Goal: Navigation & Orientation: Find specific page/section

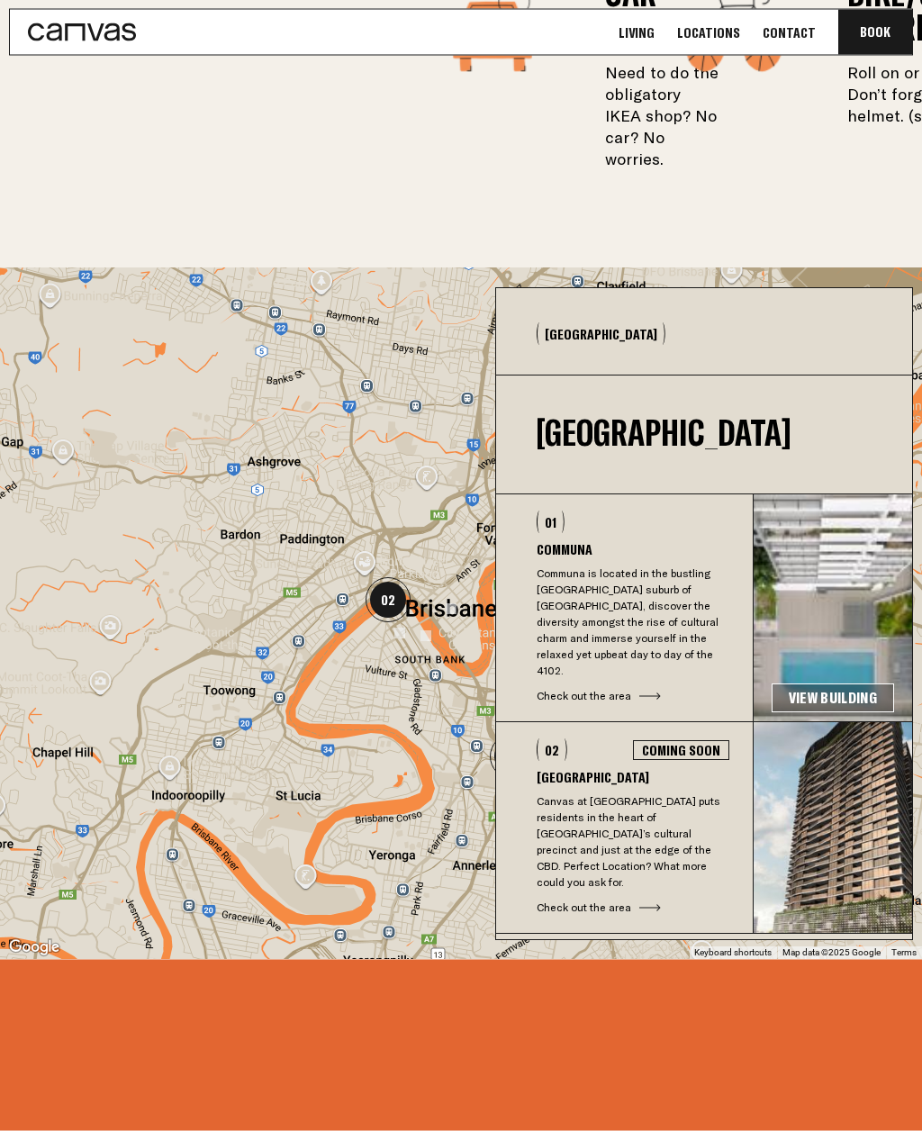
scroll to position [4374, 0]
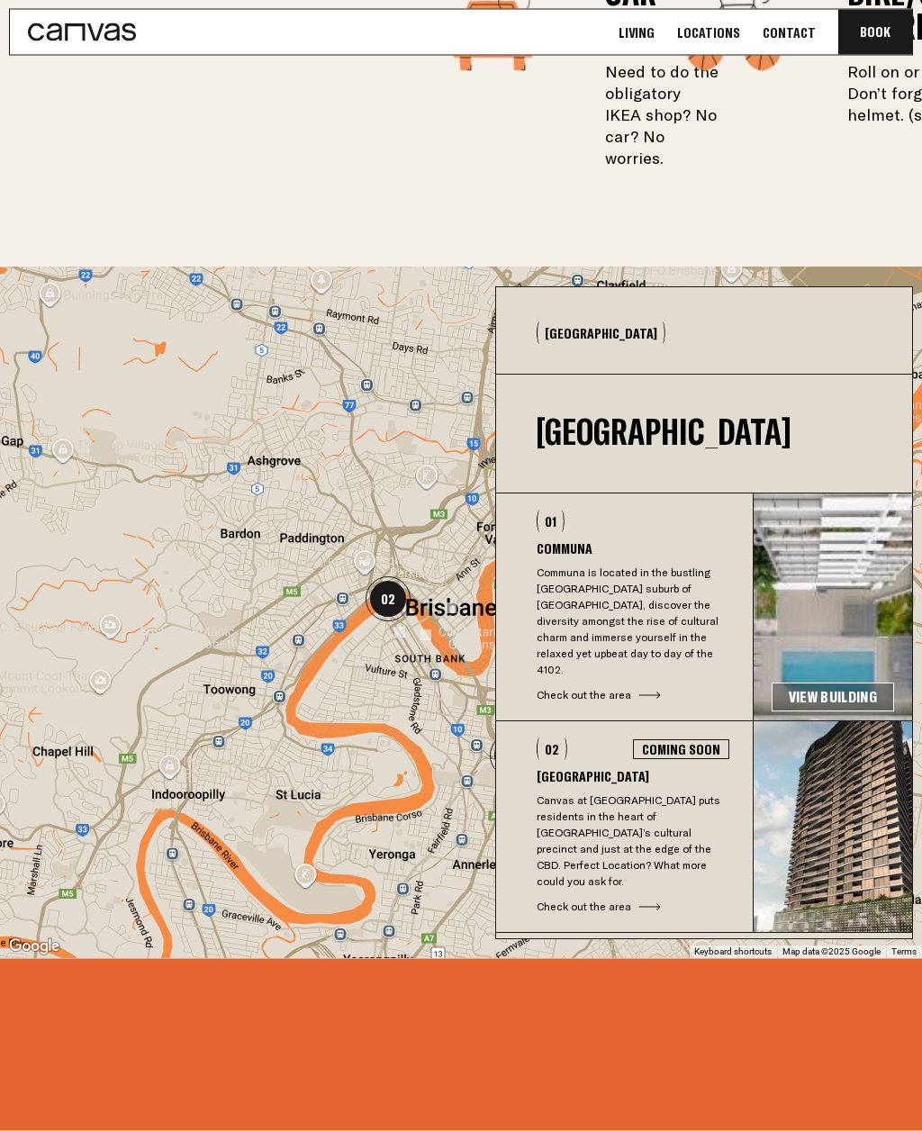
click at [836, 713] on link "View Building" at bounding box center [833, 698] width 123 height 29
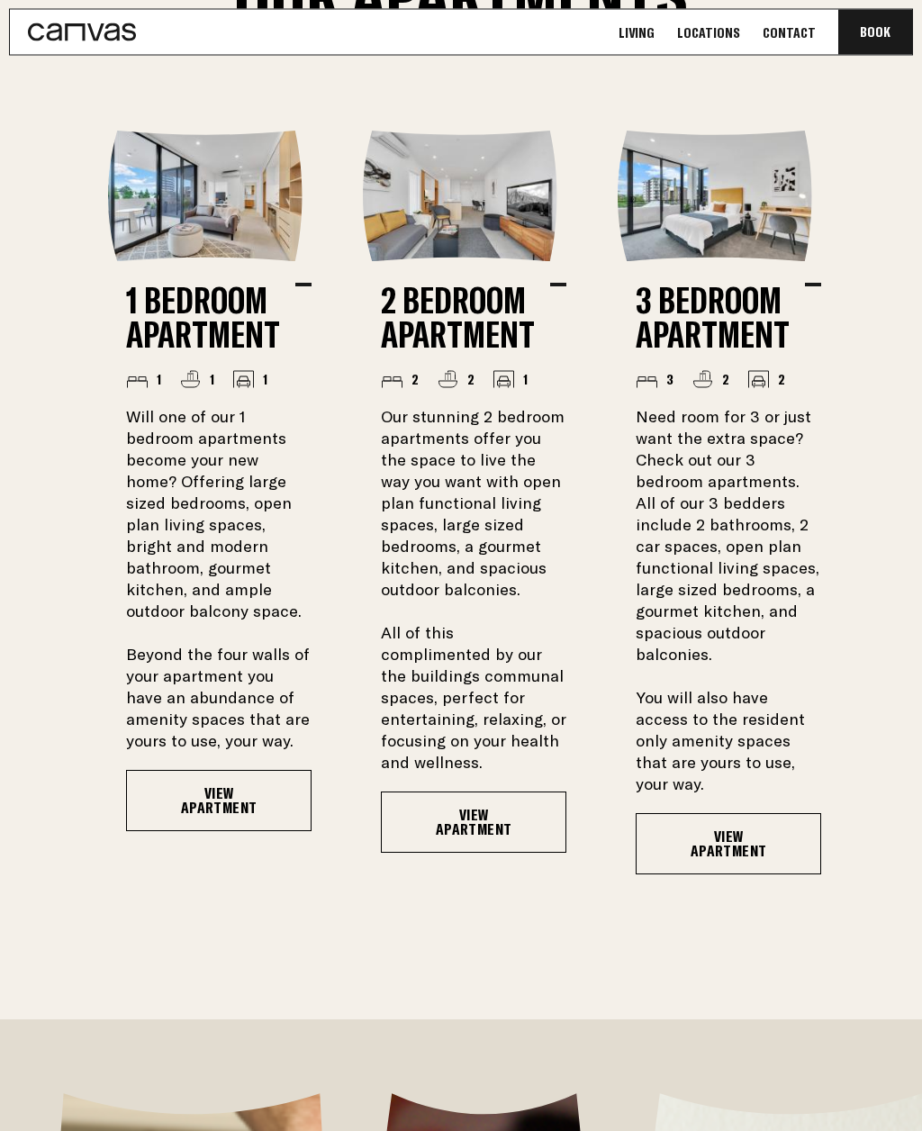
scroll to position [1812, 0]
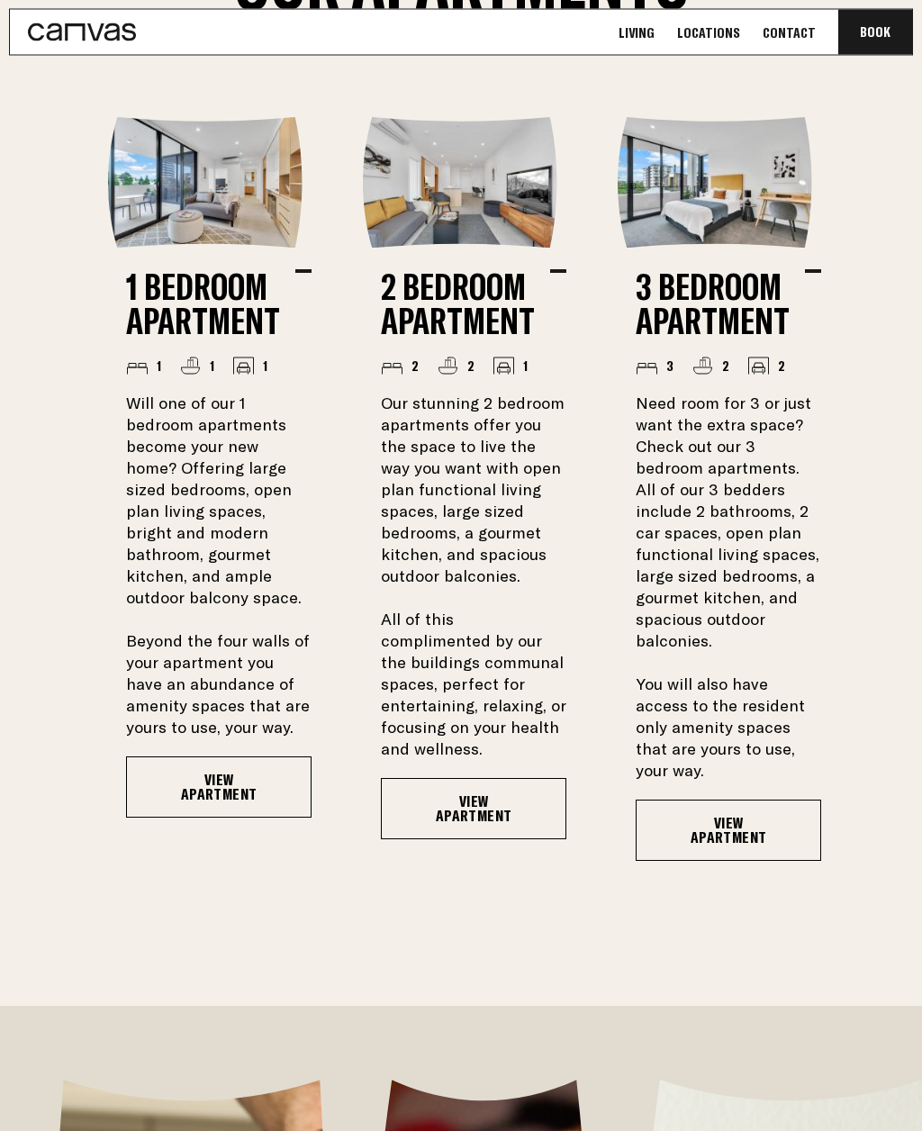
click at [189, 819] on link "View Apartment" at bounding box center [219, 788] width 186 height 61
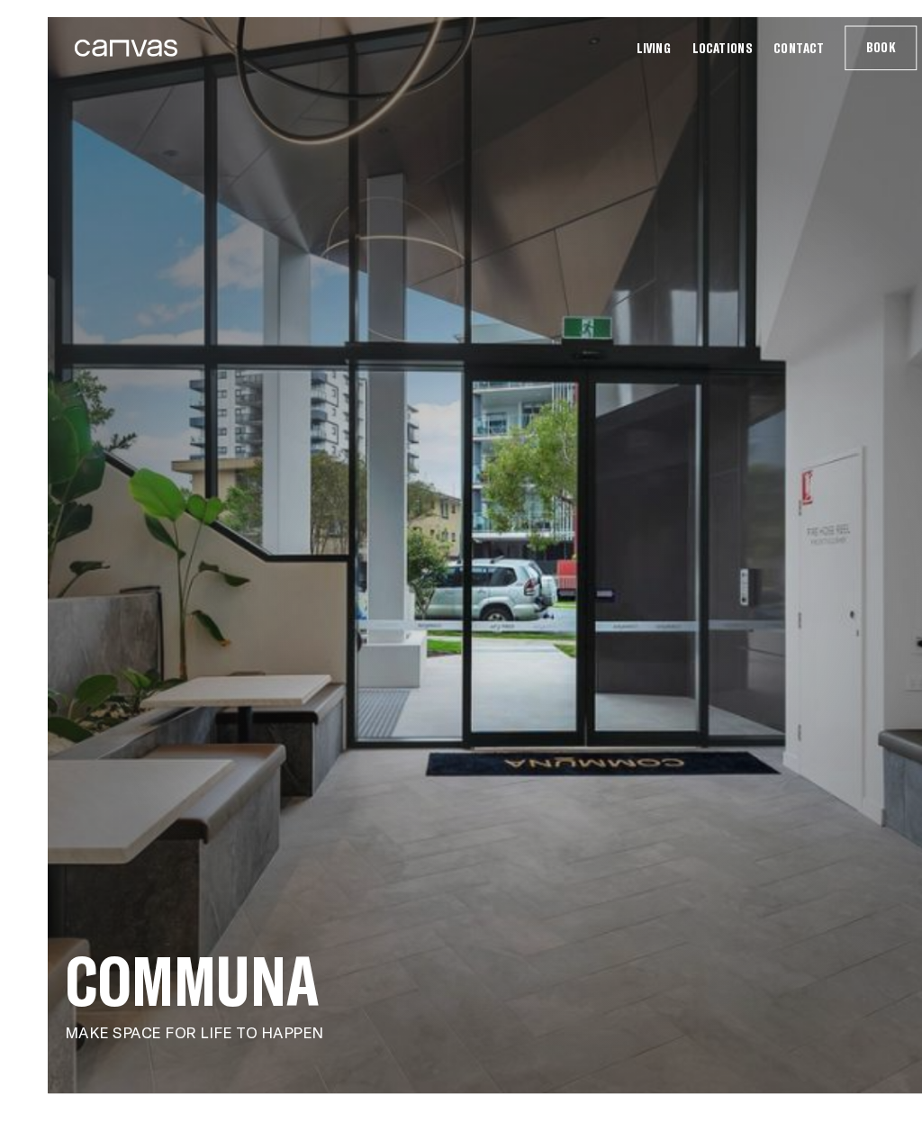
scroll to position [4, 0]
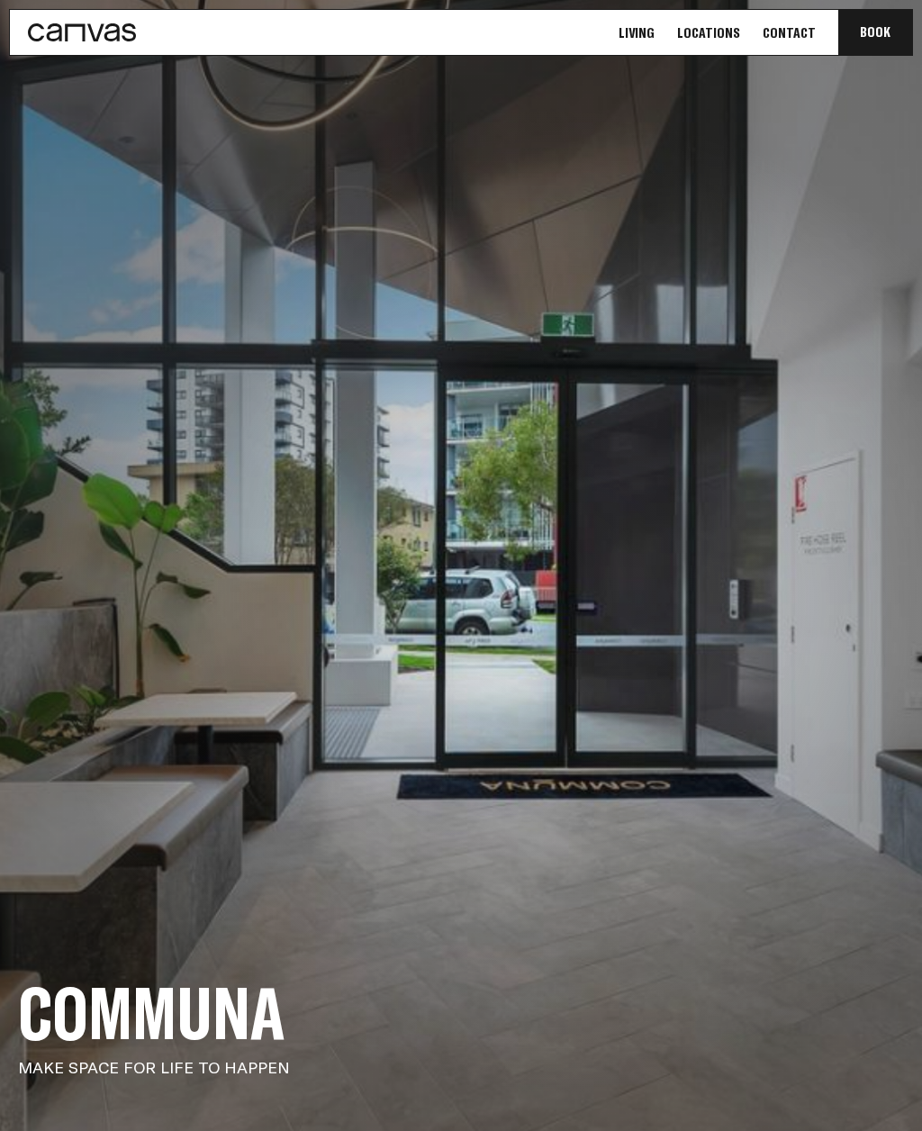
scroll to position [17, 0]
